Goal: Information Seeking & Learning: Learn about a topic

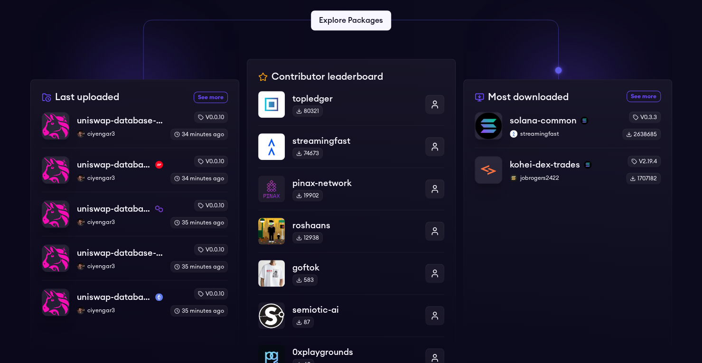
scroll to position [285, 0]
click at [124, 122] on p "uniswap-database-changes-bsc" at bounding box center [119, 120] width 87 height 13
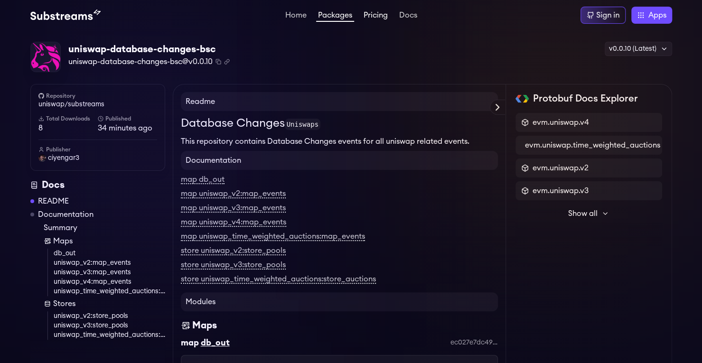
click at [374, 16] on link "Pricing" at bounding box center [376, 15] width 28 height 9
click at [300, 12] on link "Home" at bounding box center [295, 15] width 25 height 9
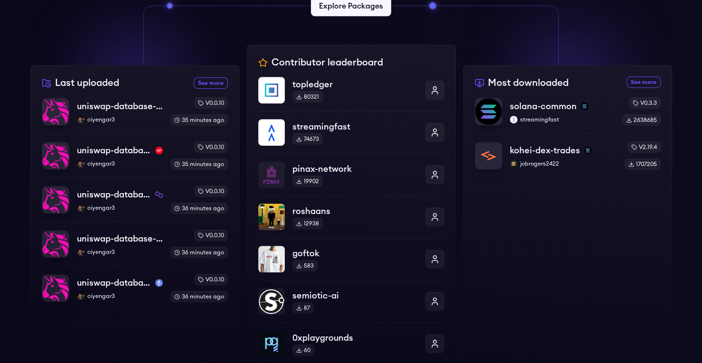
scroll to position [262, 0]
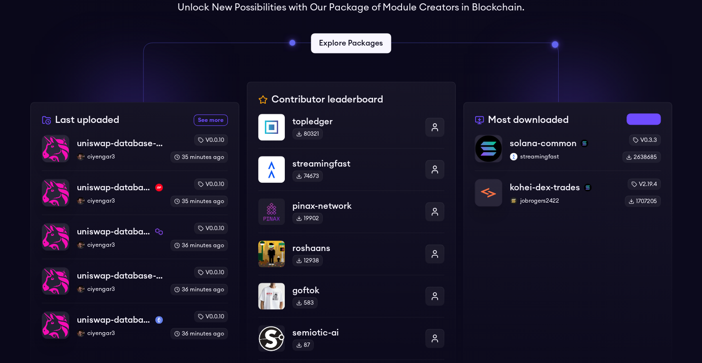
click at [647, 117] on link "See more most downloaded packages" at bounding box center [644, 118] width 34 height 11
click at [643, 121] on link "See more most downloaded packages" at bounding box center [644, 118] width 34 height 11
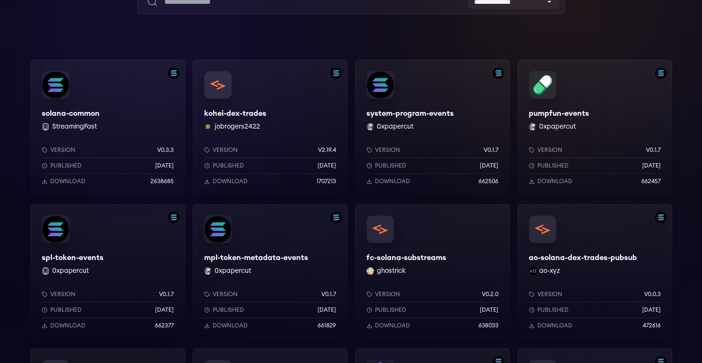
scroll to position [95, 0]
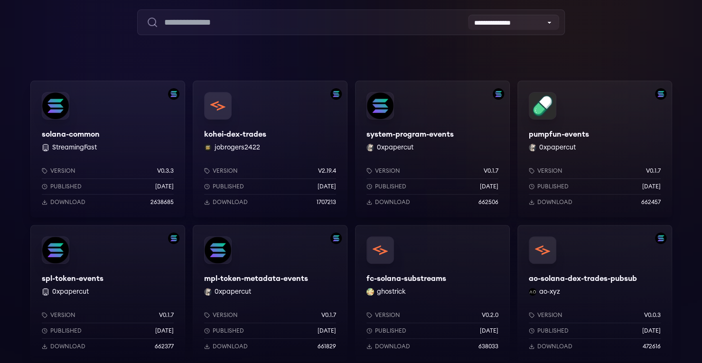
click at [391, 105] on div "system-program-events 0xpapercut Version v0.1.7 Published 9 months ago Download…" at bounding box center [432, 149] width 155 height 137
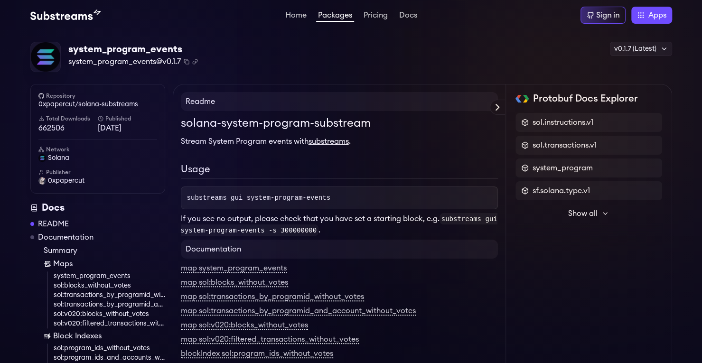
click at [469, 105] on h4 "Readme" at bounding box center [339, 101] width 317 height 19
click at [498, 110] on icon at bounding box center [497, 107] width 11 height 11
click at [327, 143] on link "substreams" at bounding box center [329, 142] width 40 height 8
